Goal: Contribute content

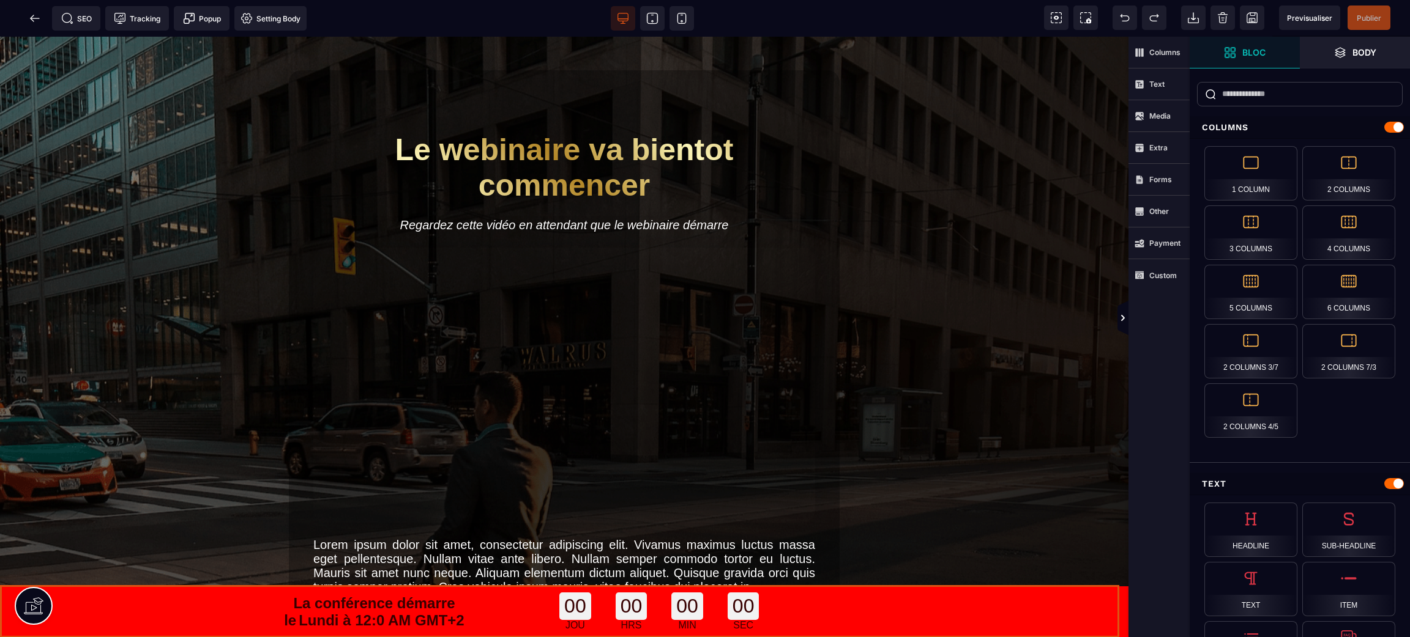
click at [1, 595] on div "La conférence démarre le [DATE] à 12:0 AM GMT+2 00 JOU 00 HRS 00 MIN 00 SEC" at bounding box center [564, 612] width 1128 height 51
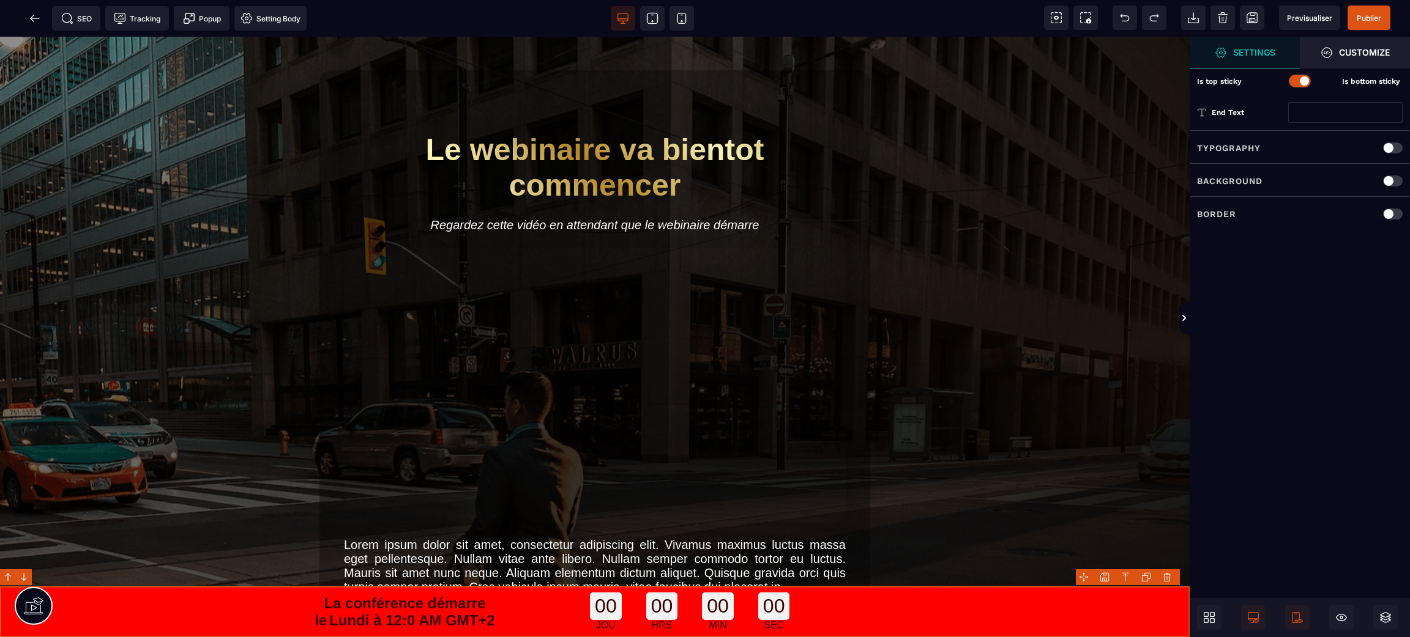
click at [1301, 82] on div at bounding box center [1303, 80] width 9 height 9
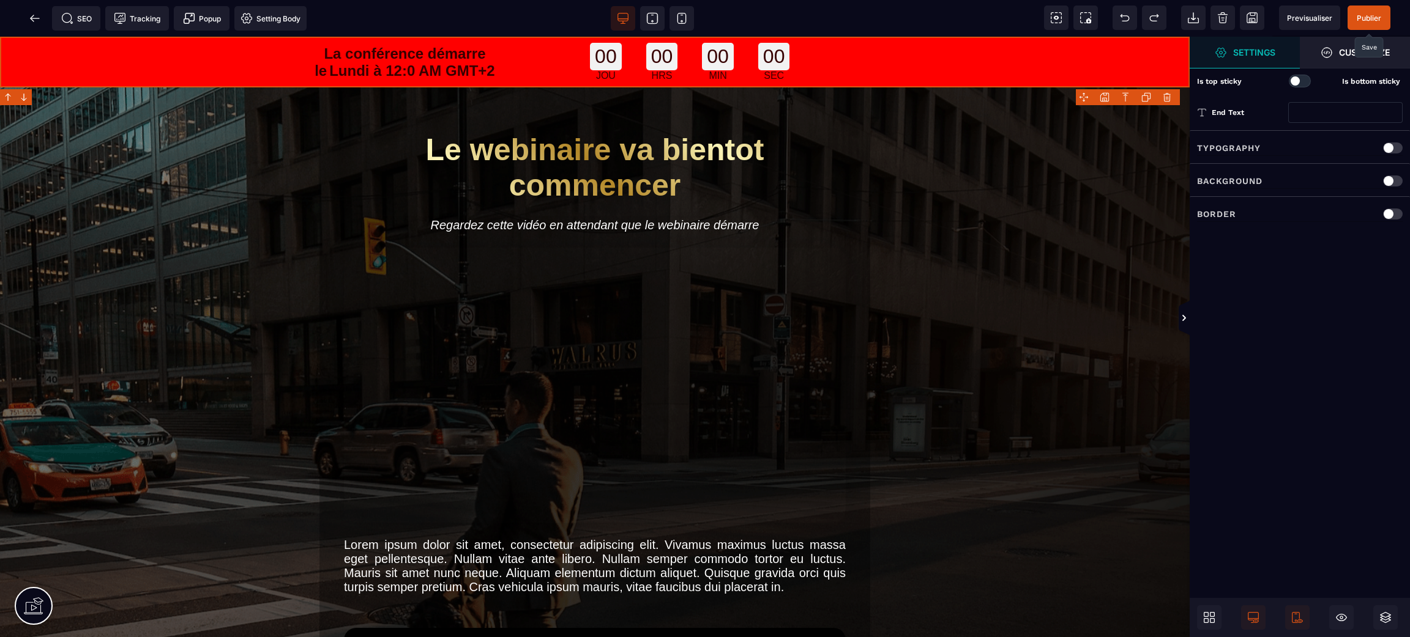
click at [1367, 15] on span "Publier" at bounding box center [1368, 17] width 24 height 9
click at [62, 20] on icon at bounding box center [67, 18] width 10 height 10
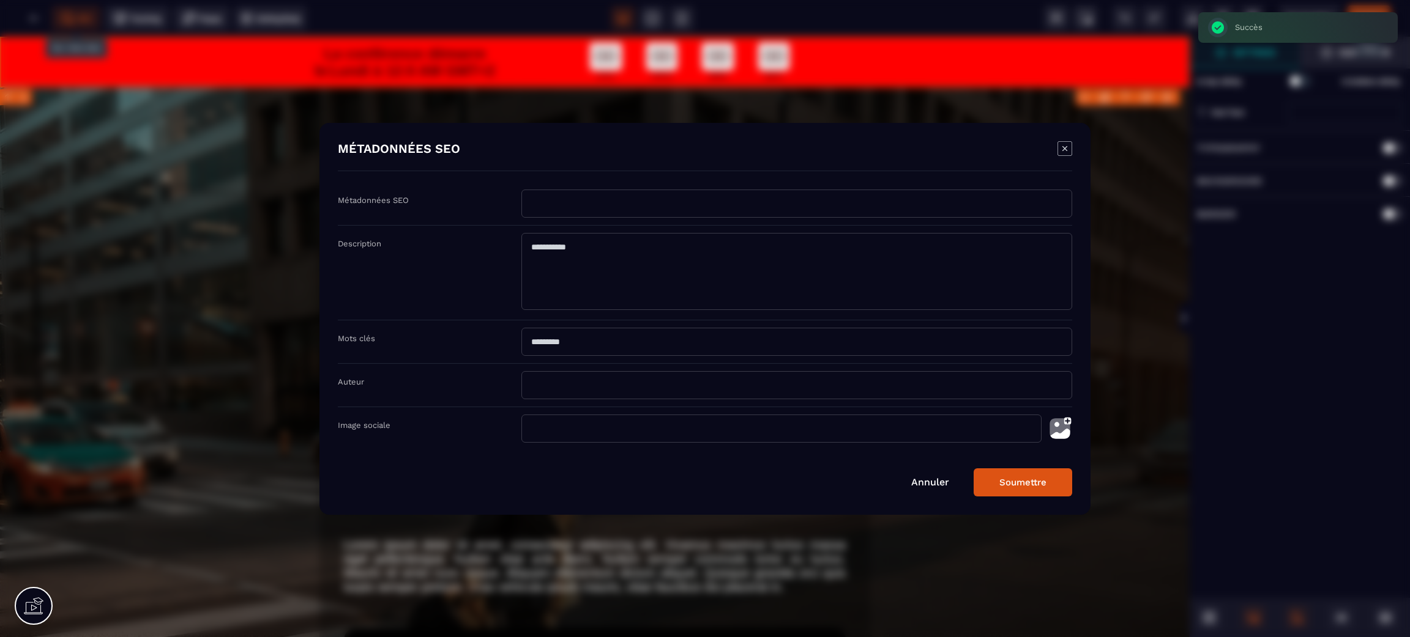
click at [560, 210] on input "Modal window" at bounding box center [796, 204] width 551 height 28
type input "*"
type input "**********"
click at [545, 270] on textarea "Modal window" at bounding box center [796, 271] width 551 height 77
type textarea "*"
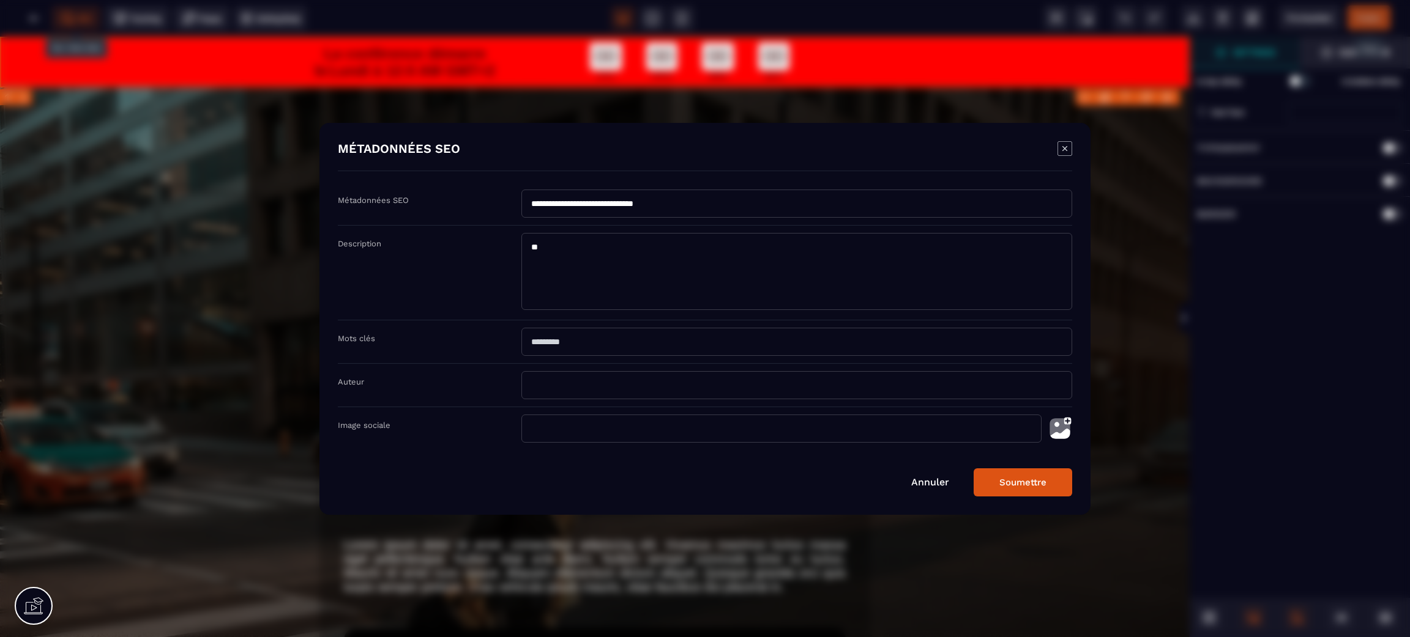
type textarea "*"
type textarea "**********"
click at [1063, 486] on button "Soumettre" at bounding box center [1022, 483] width 98 height 28
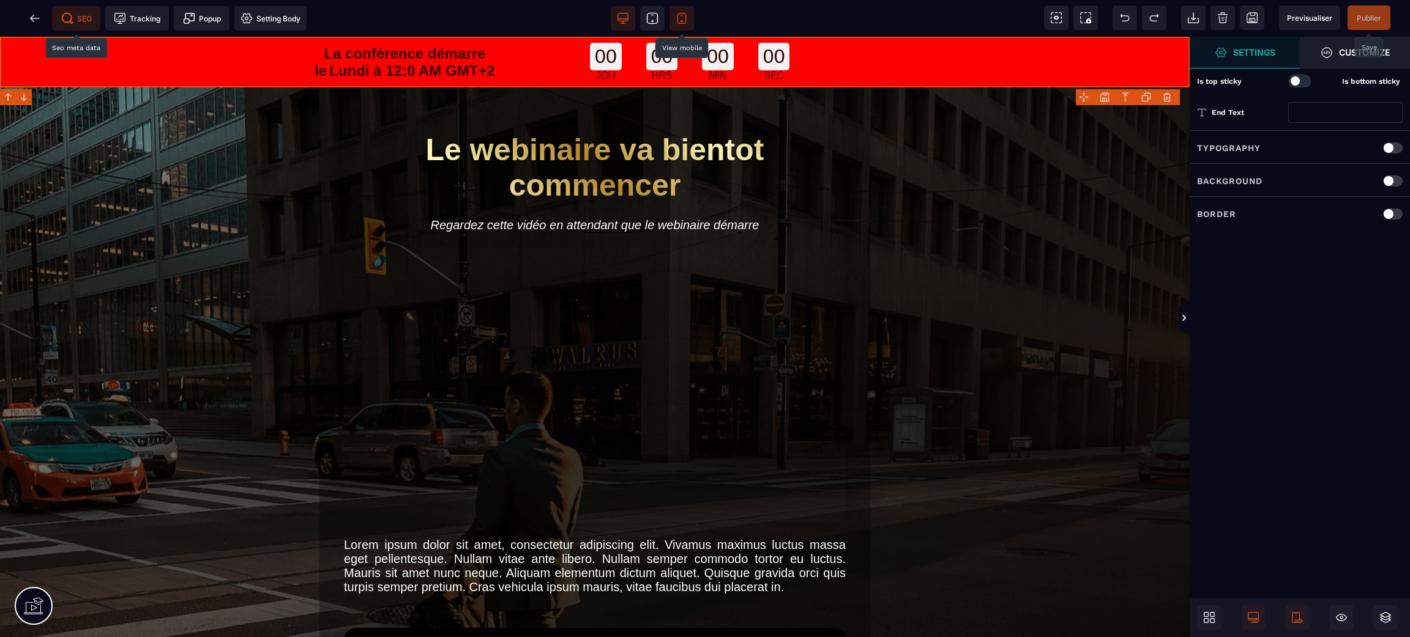
click at [687, 18] on icon at bounding box center [681, 18] width 12 height 12
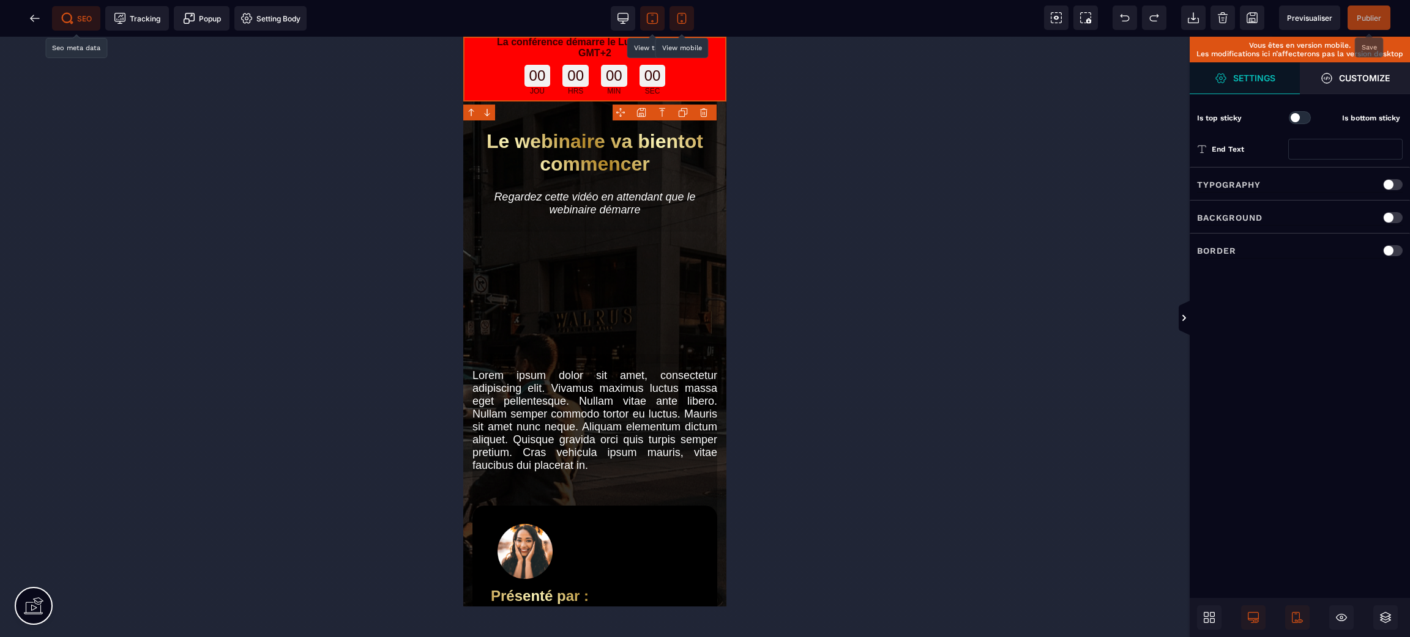
click at [662, 22] on span at bounding box center [652, 18] width 24 height 24
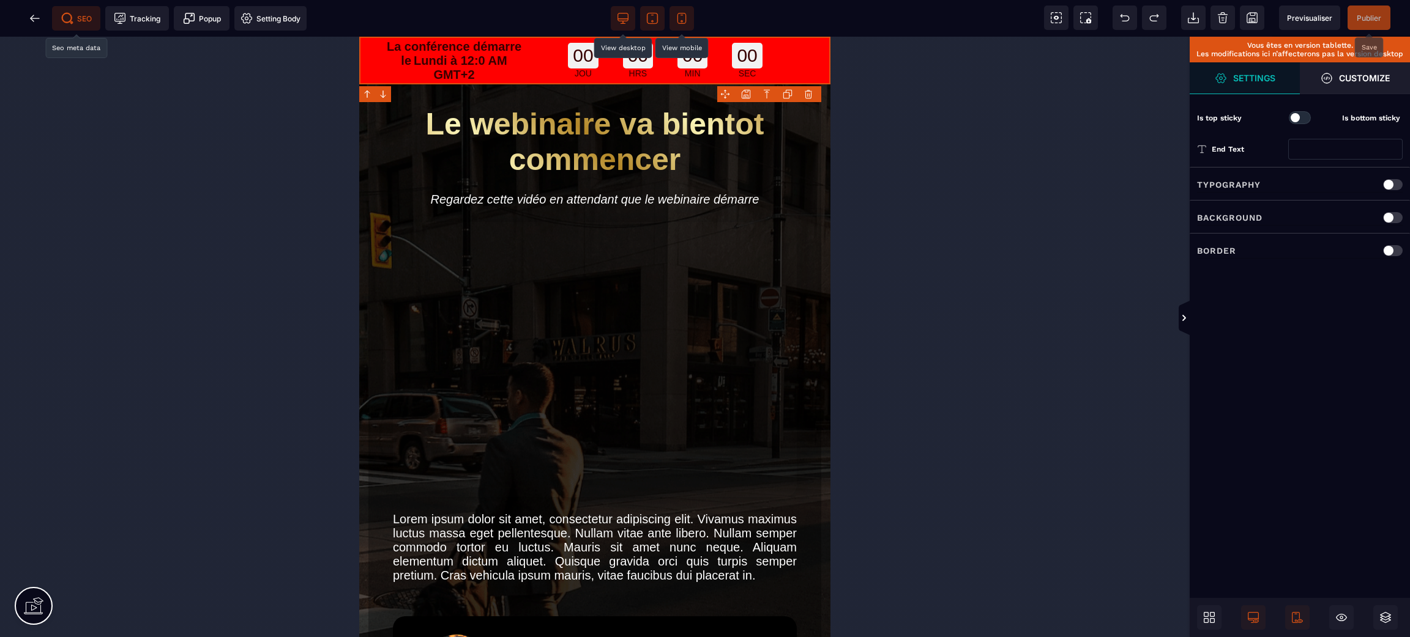
click at [622, 14] on icon at bounding box center [623, 18] width 12 height 12
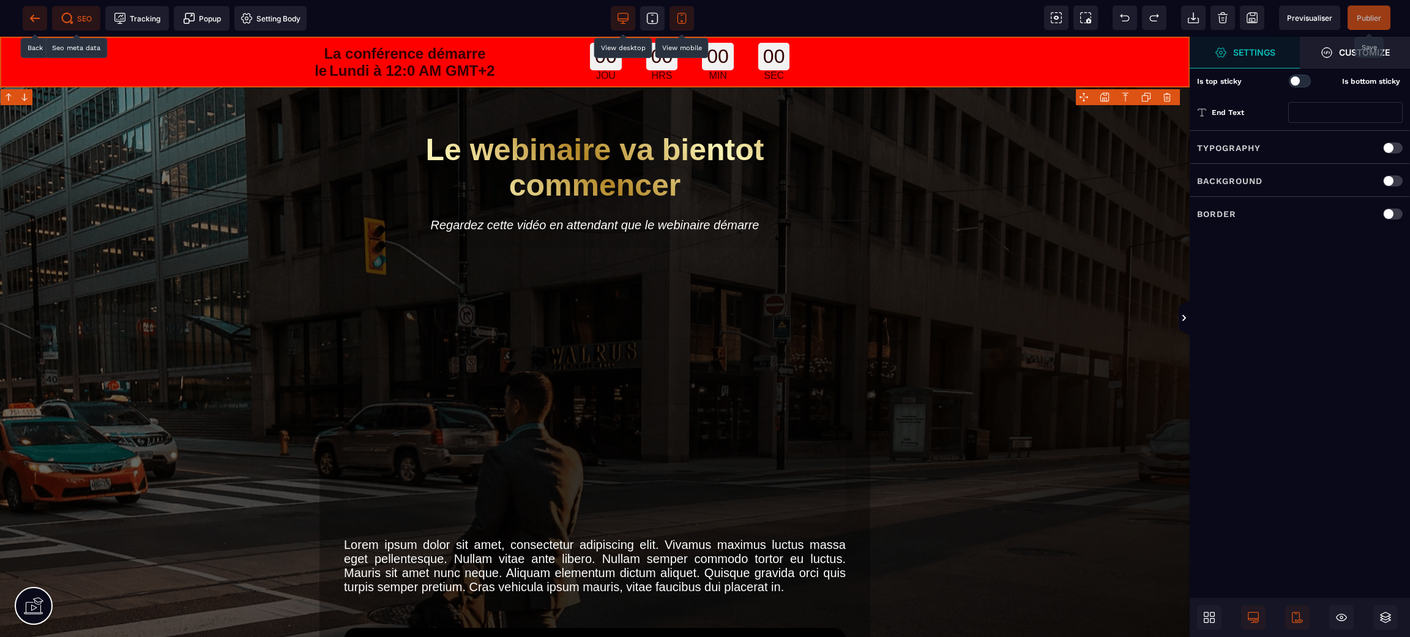
click at [36, 18] on icon at bounding box center [34, 18] width 9 height 1
